Goal: Navigation & Orientation: Find specific page/section

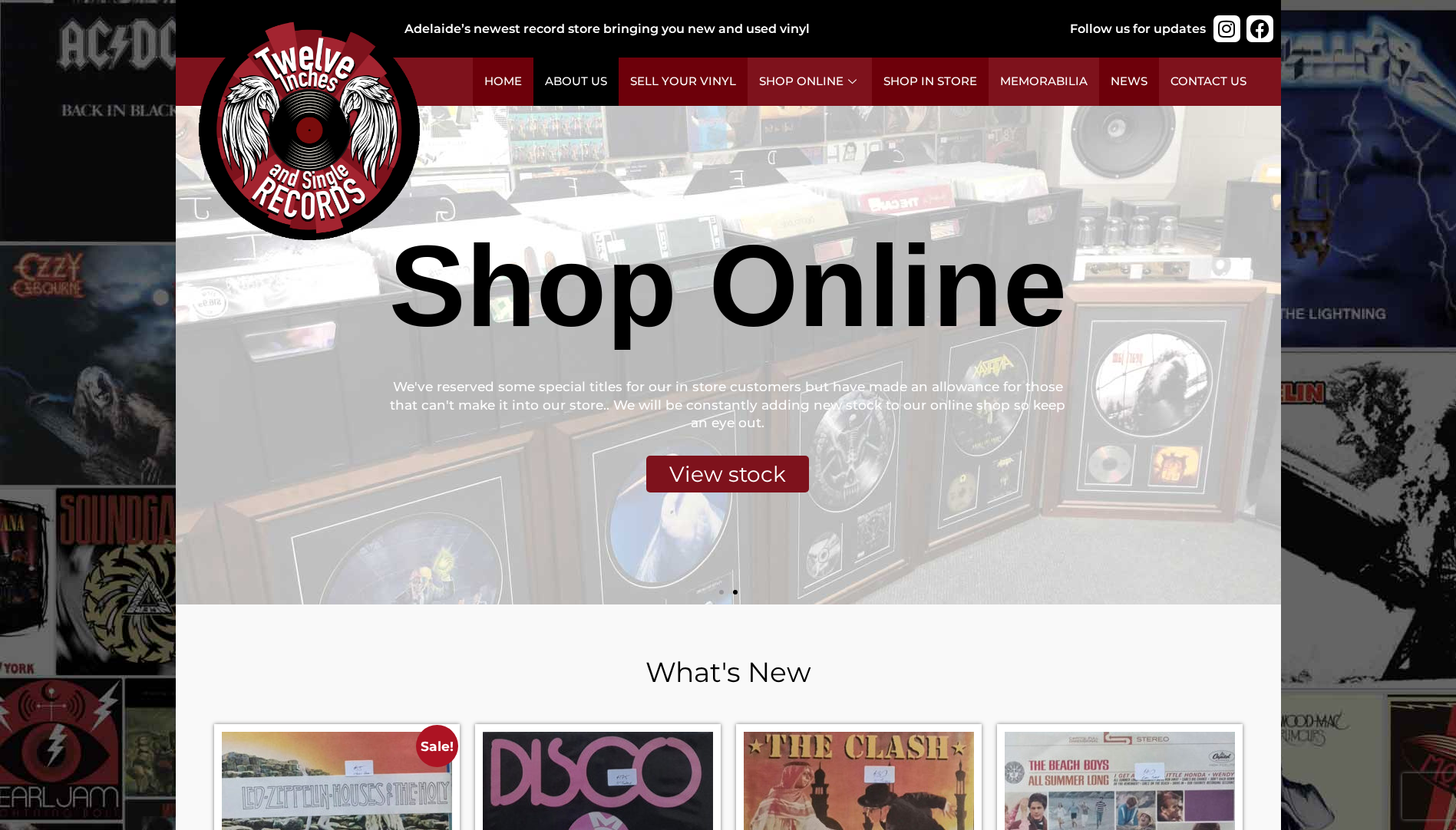
click at [594, 95] on link "About Us" at bounding box center [576, 82] width 85 height 49
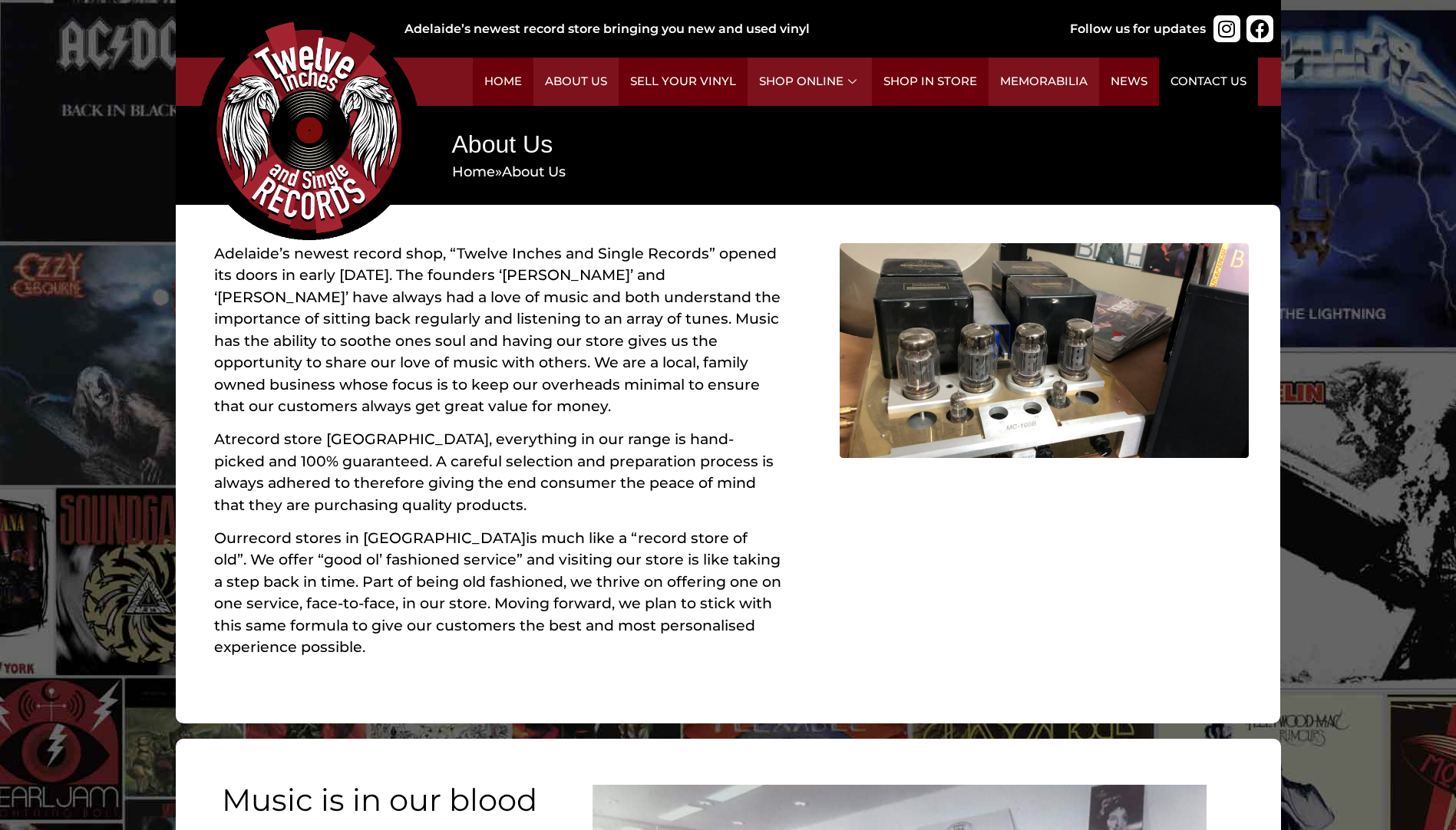
click at [1217, 89] on link "Contact Us" at bounding box center [1209, 82] width 99 height 49
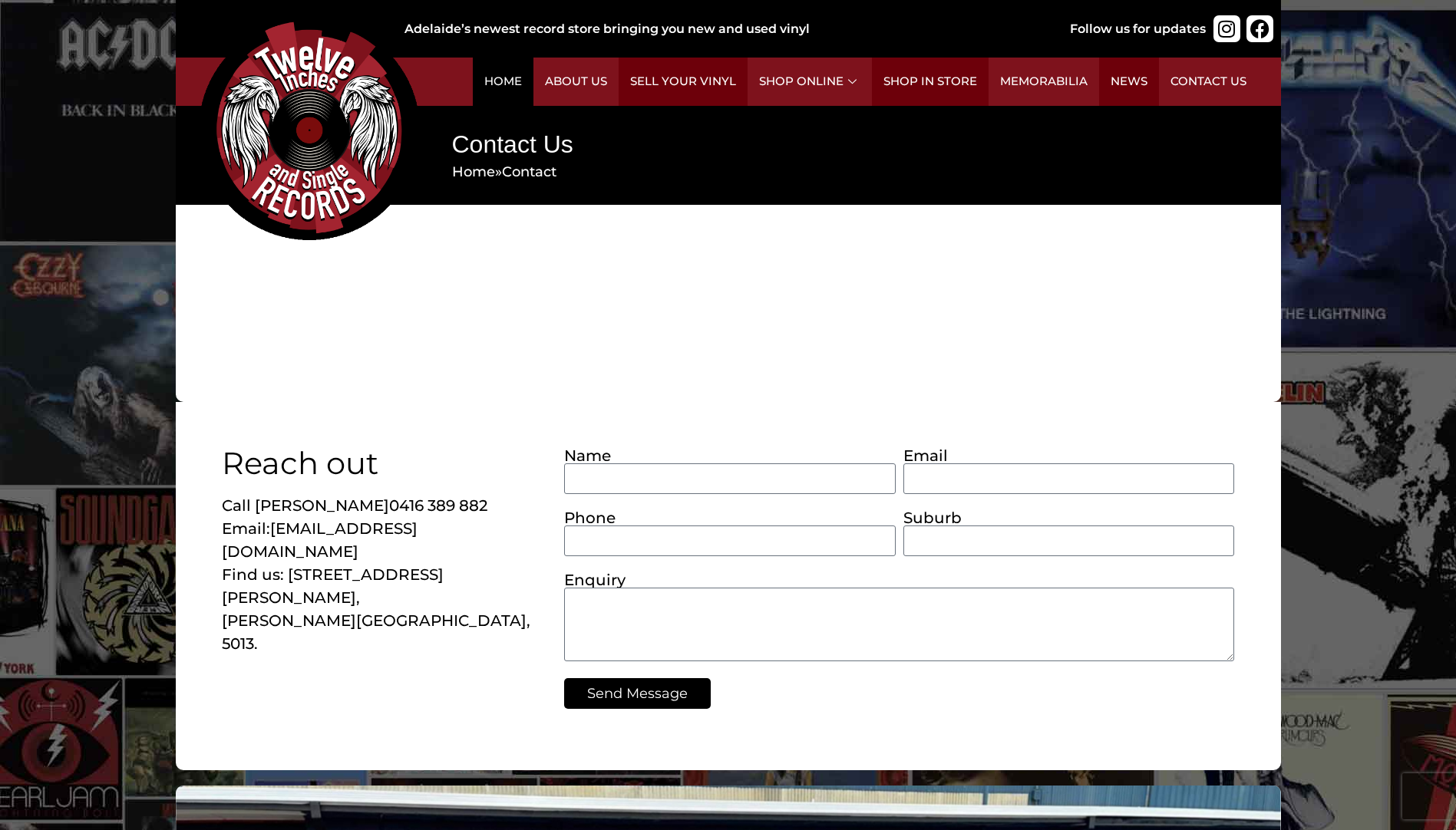
click at [487, 94] on link "Home" at bounding box center [503, 82] width 60 height 49
